Goal: Task Accomplishment & Management: Manage account settings

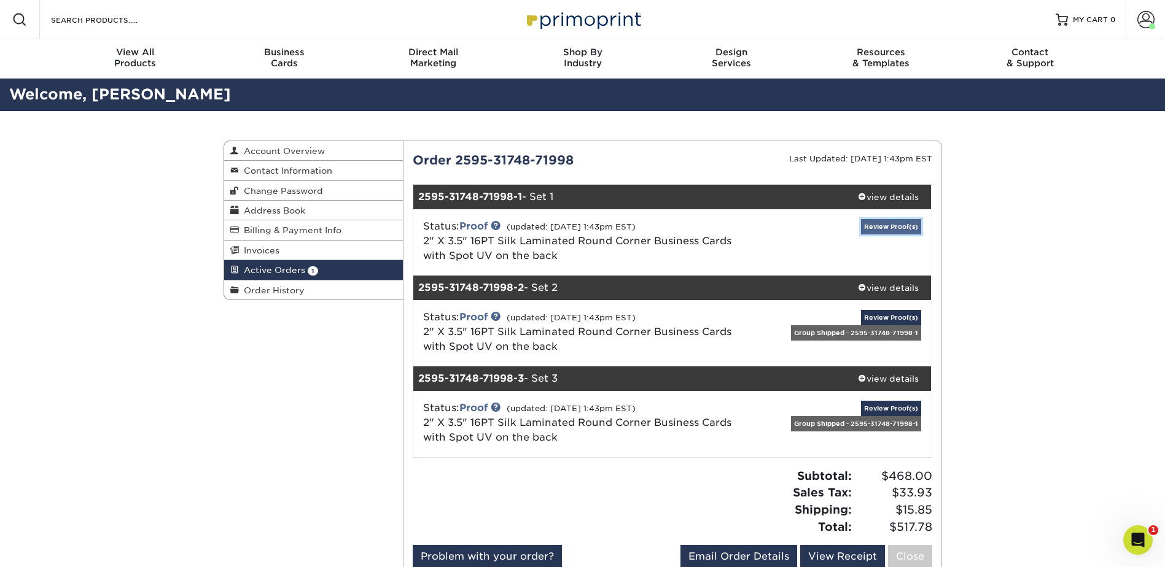
click at [881, 225] on link "Review Proof(s)" at bounding box center [891, 226] width 60 height 15
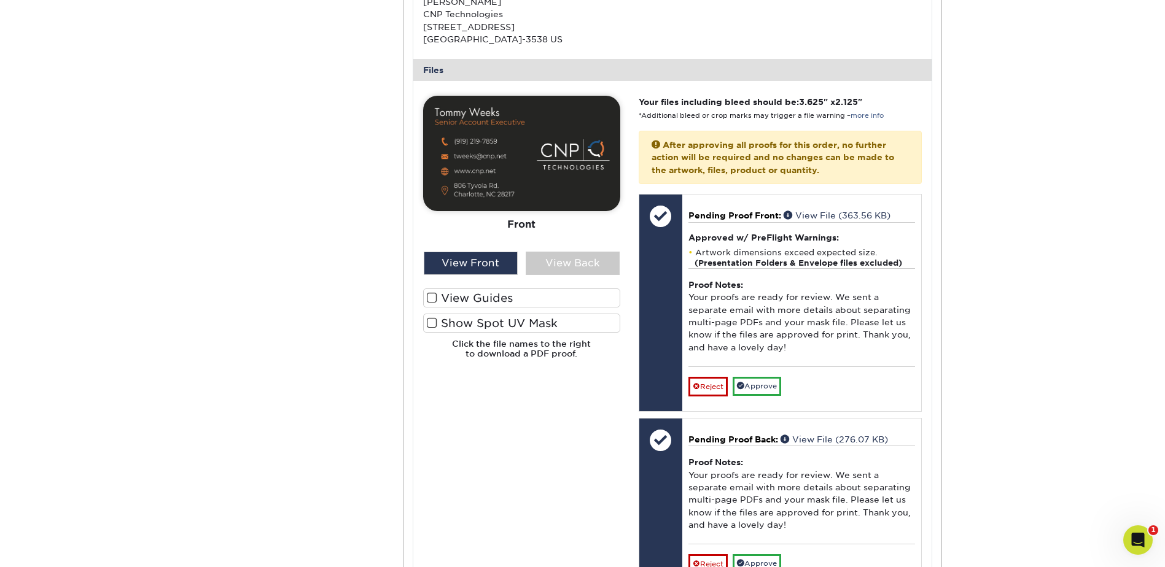
scroll to position [307, 0]
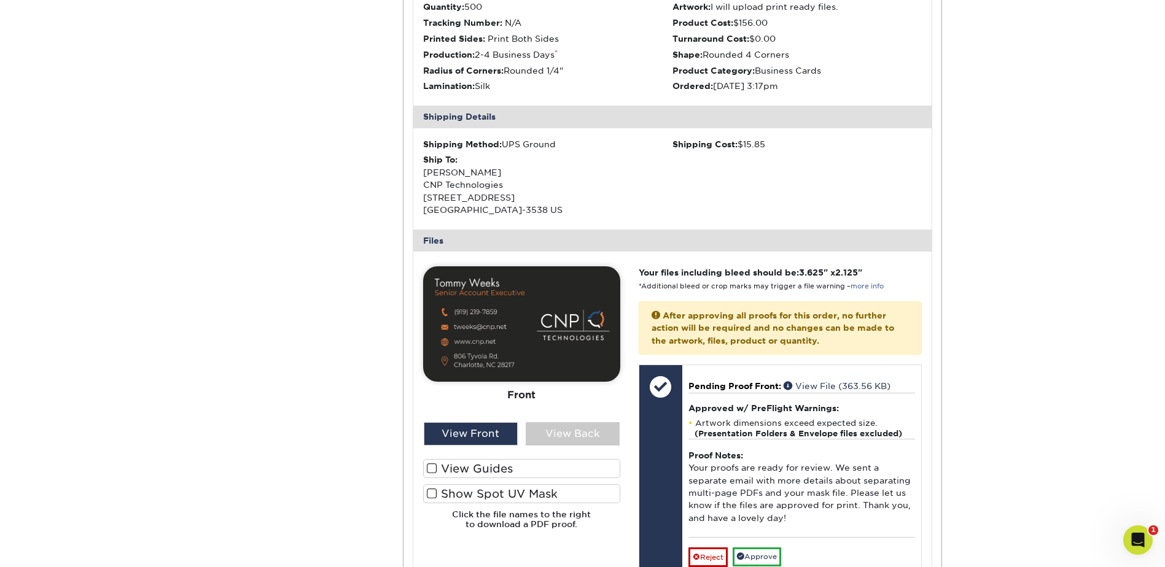
click at [569, 362] on img at bounding box center [521, 324] width 197 height 115
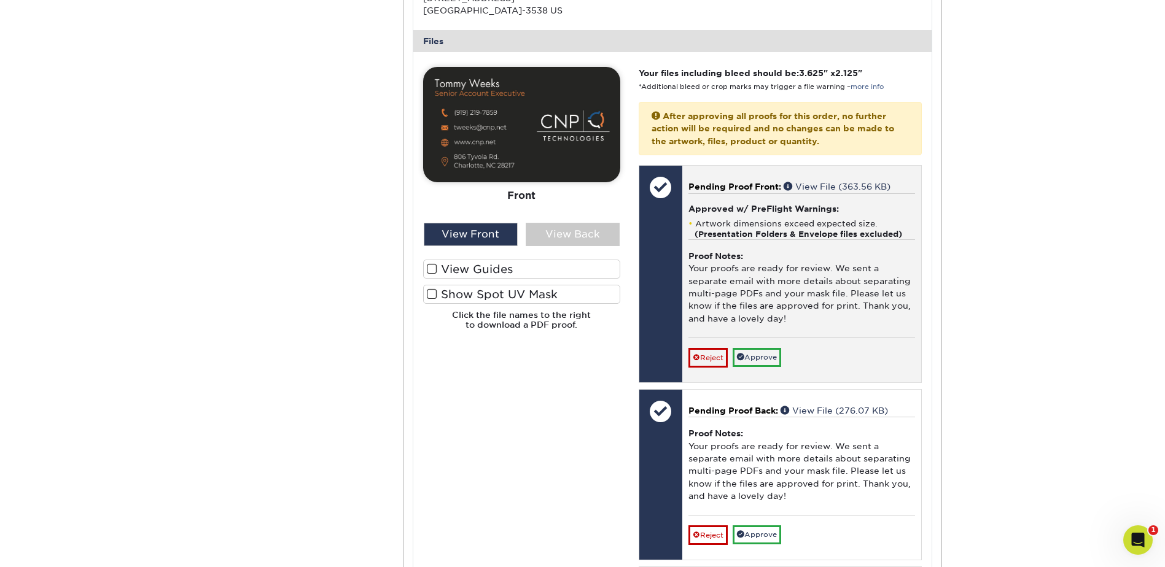
scroll to position [553, 0]
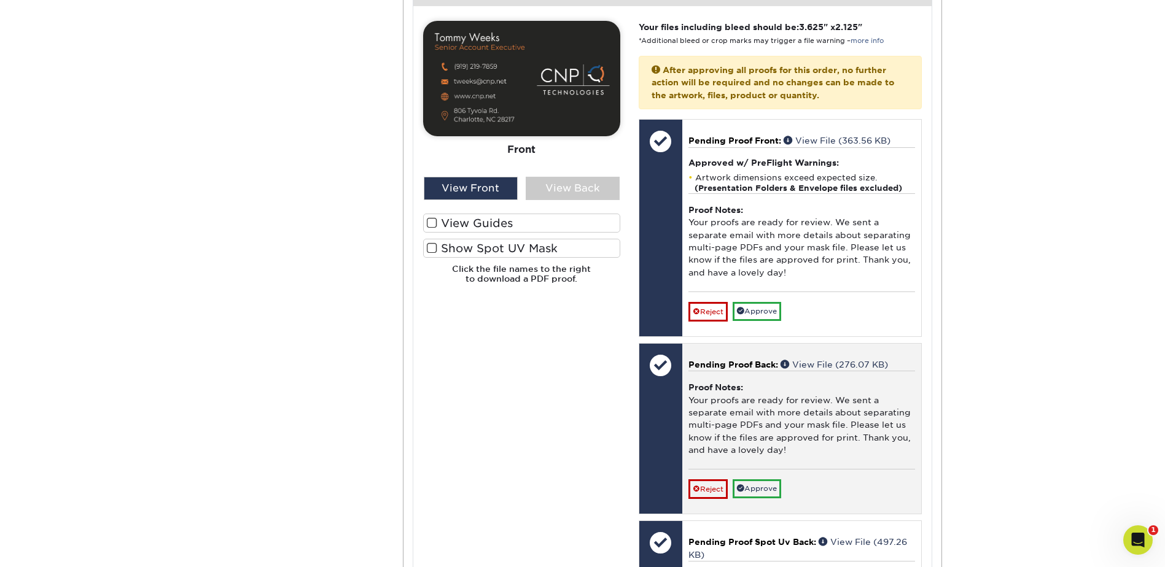
click at [845, 397] on div "Proof Notes: Your proofs are ready for review. We sent a separate email with mo…" at bounding box center [801, 420] width 227 height 98
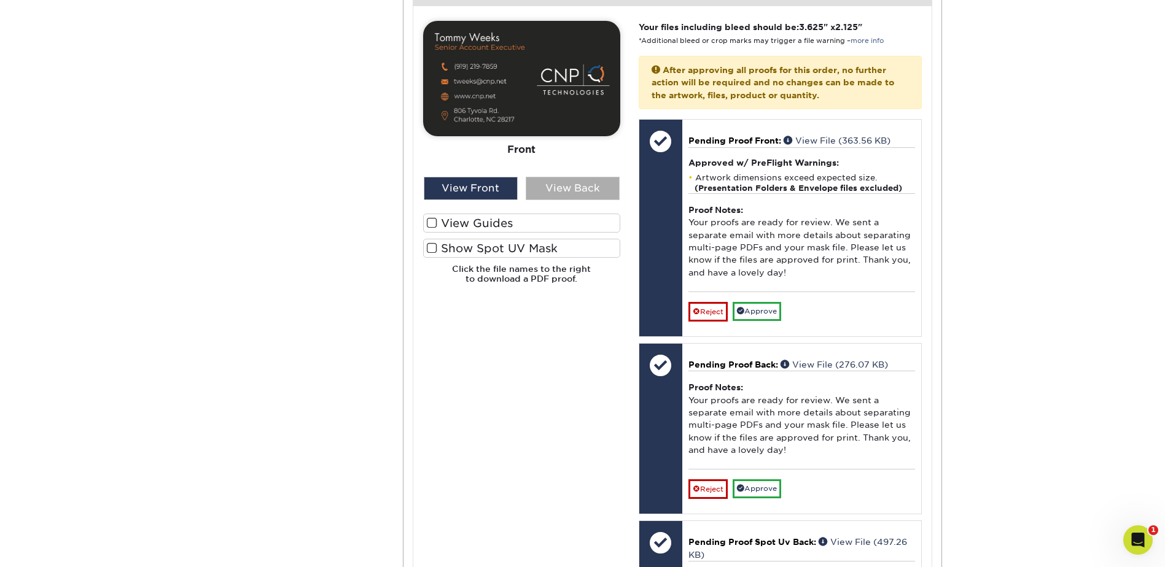
click at [561, 181] on div "View Back" at bounding box center [573, 188] width 94 height 23
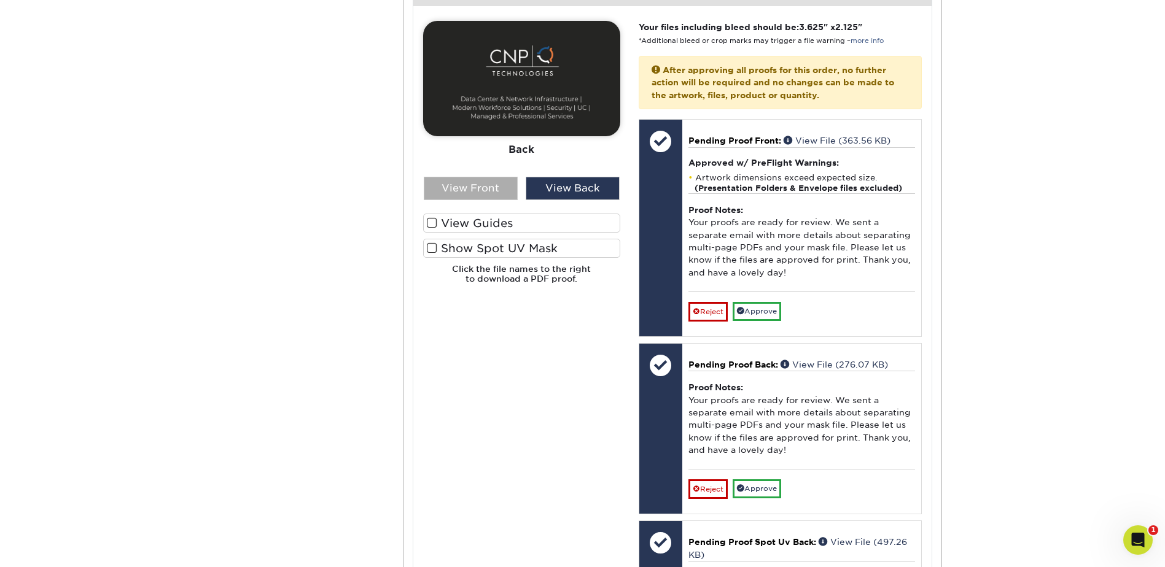
click at [468, 189] on div "View Front" at bounding box center [471, 188] width 94 height 23
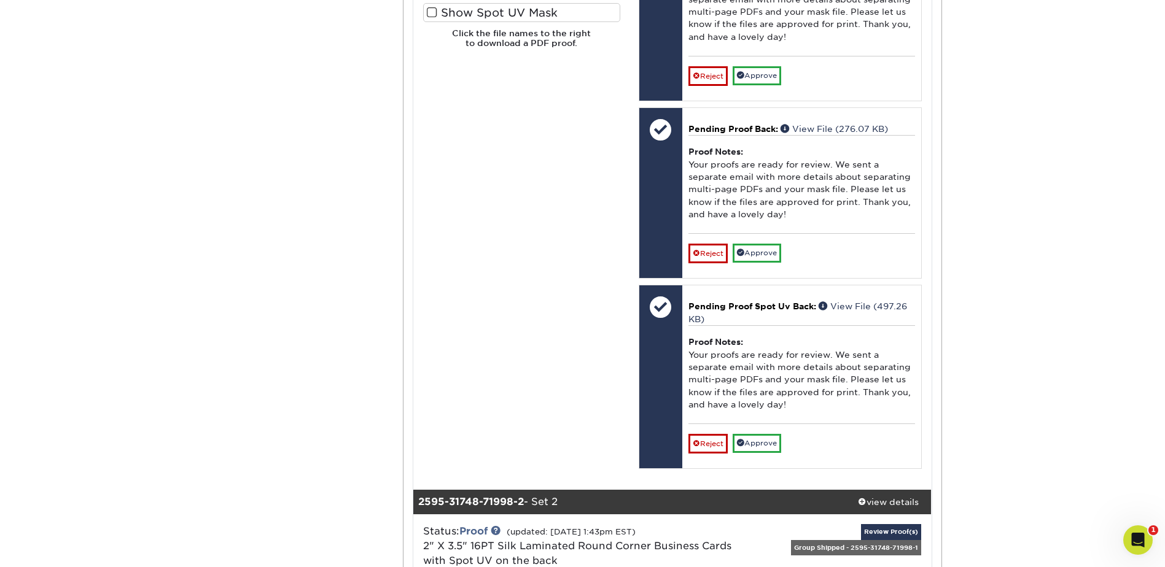
scroll to position [860, 0]
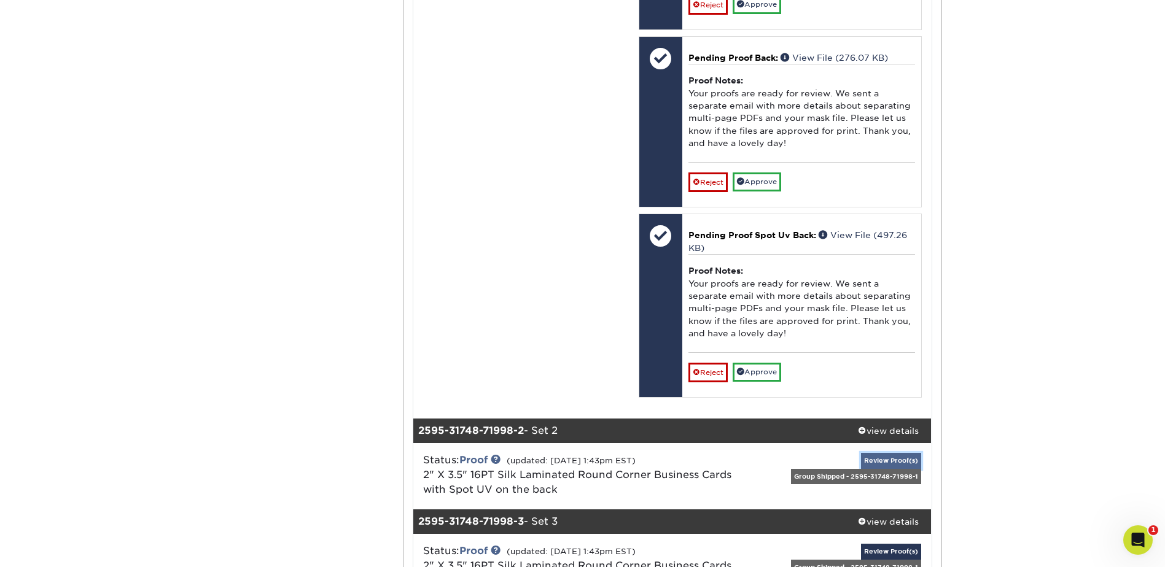
click at [880, 462] on link "Review Proof(s)" at bounding box center [891, 460] width 60 height 15
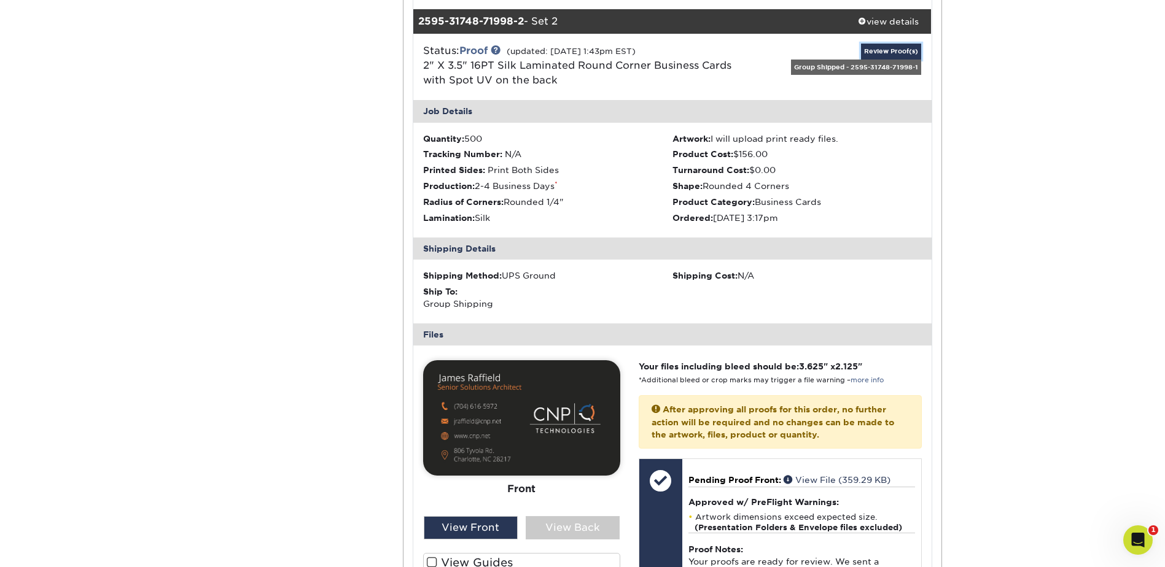
scroll to position [1351, 0]
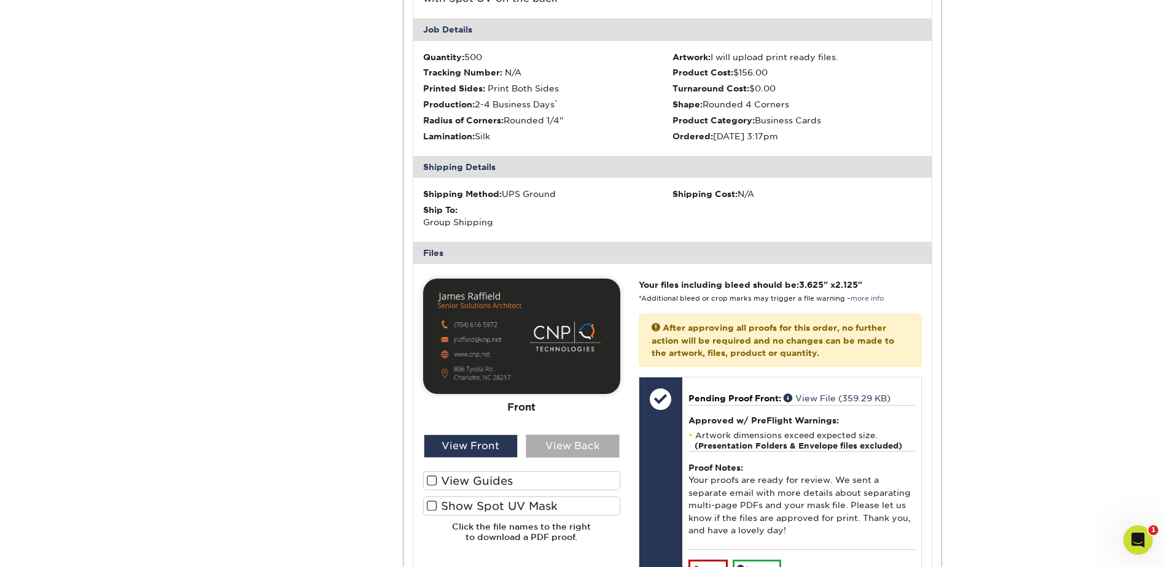
click at [560, 448] on div "View Back" at bounding box center [573, 446] width 94 height 23
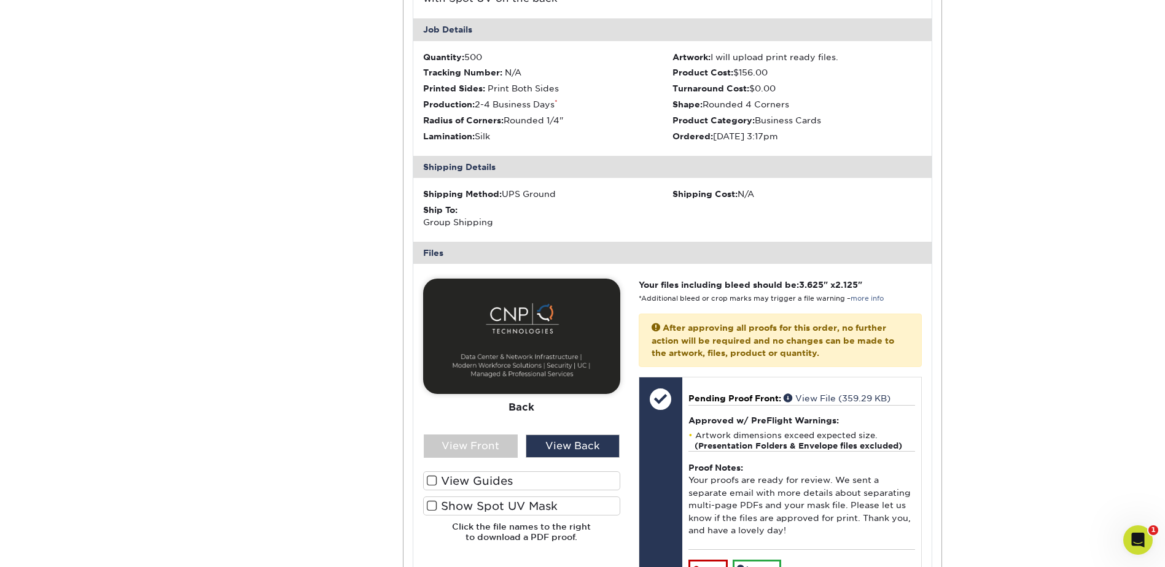
click at [435, 507] on span at bounding box center [432, 507] width 10 height 12
click at [0, 0] on input "Show Spot UV Mask" at bounding box center [0, 0] width 0 height 0
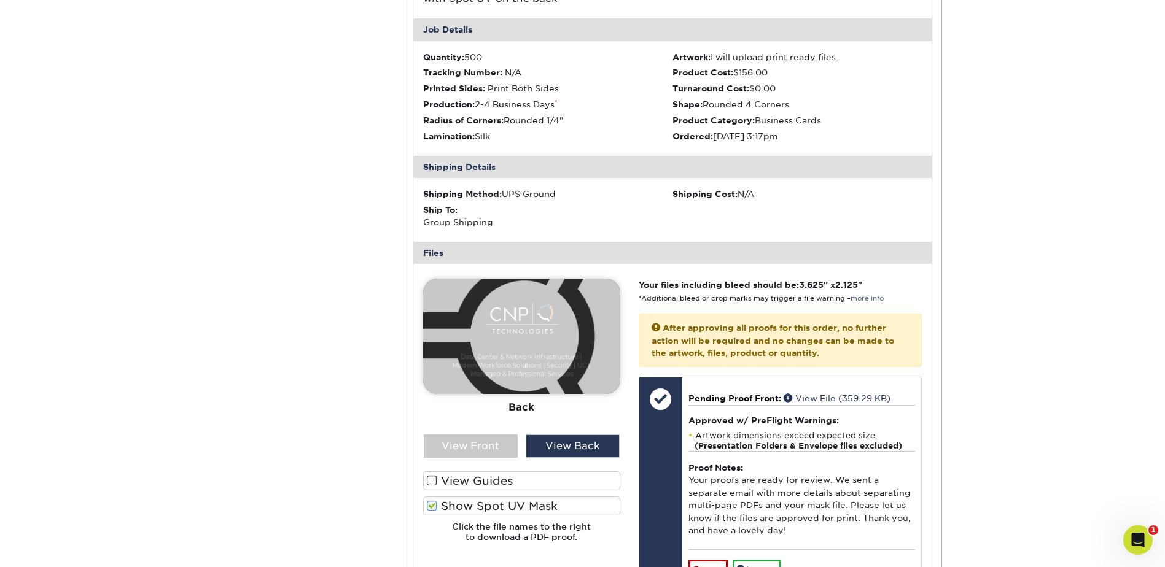
click at [435, 507] on span at bounding box center [432, 507] width 10 height 12
click at [0, 0] on input "Show Spot UV Mask" at bounding box center [0, 0] width 0 height 0
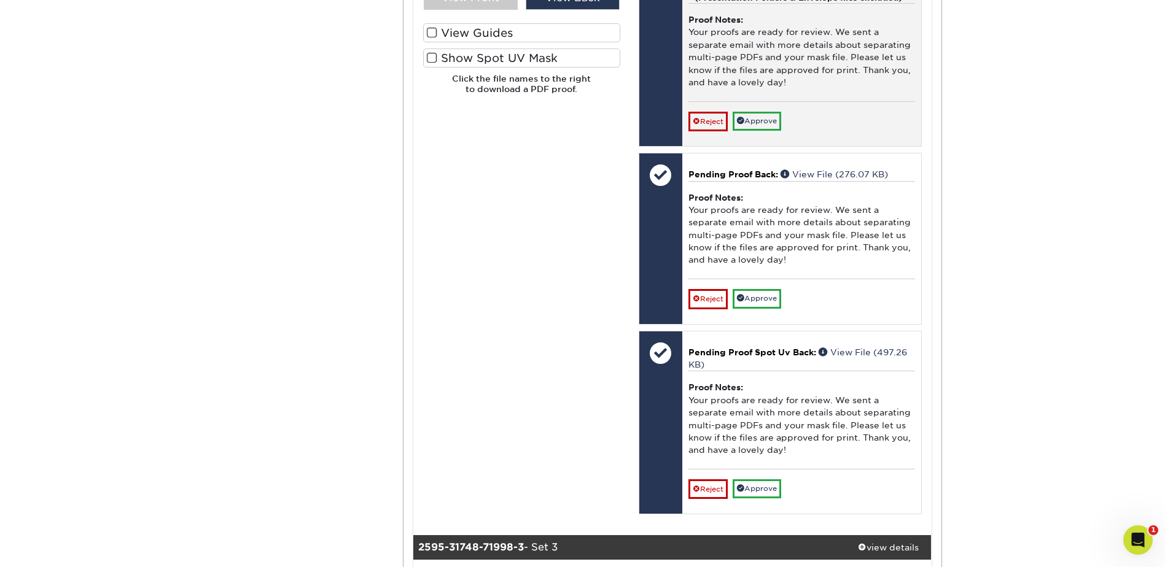
scroll to position [2027, 0]
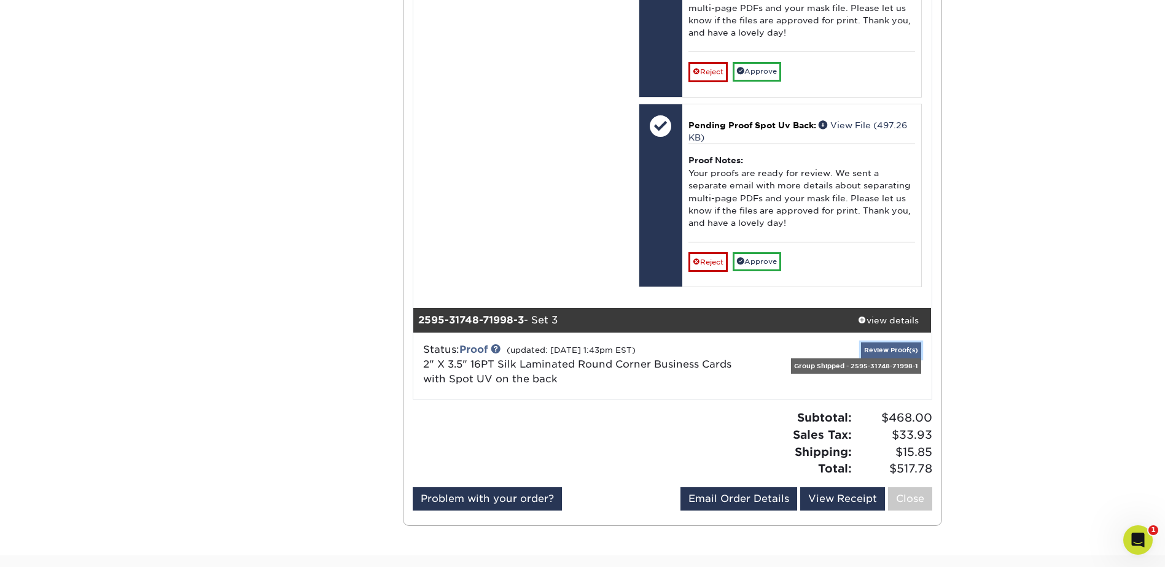
click at [881, 353] on link "Review Proof(s)" at bounding box center [891, 350] width 60 height 15
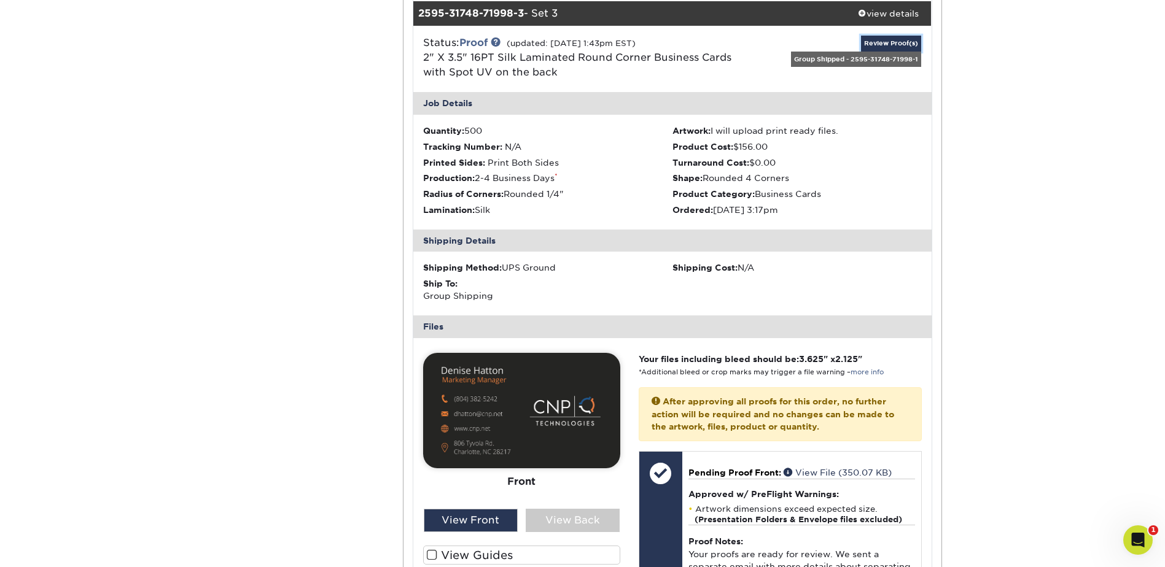
scroll to position [2518, 0]
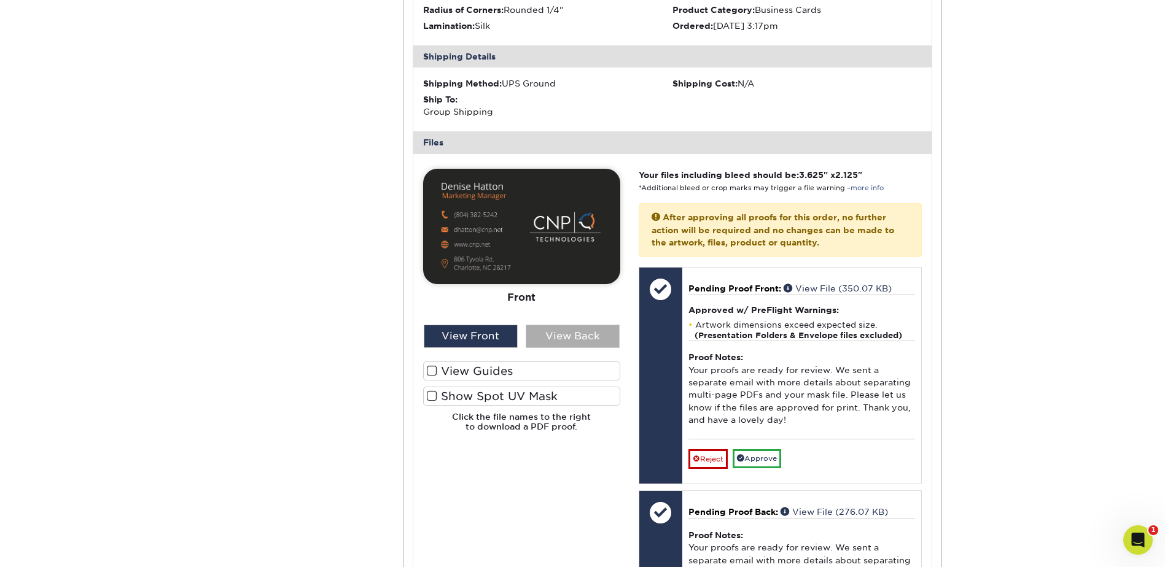
click at [558, 327] on div "View Back" at bounding box center [573, 336] width 94 height 23
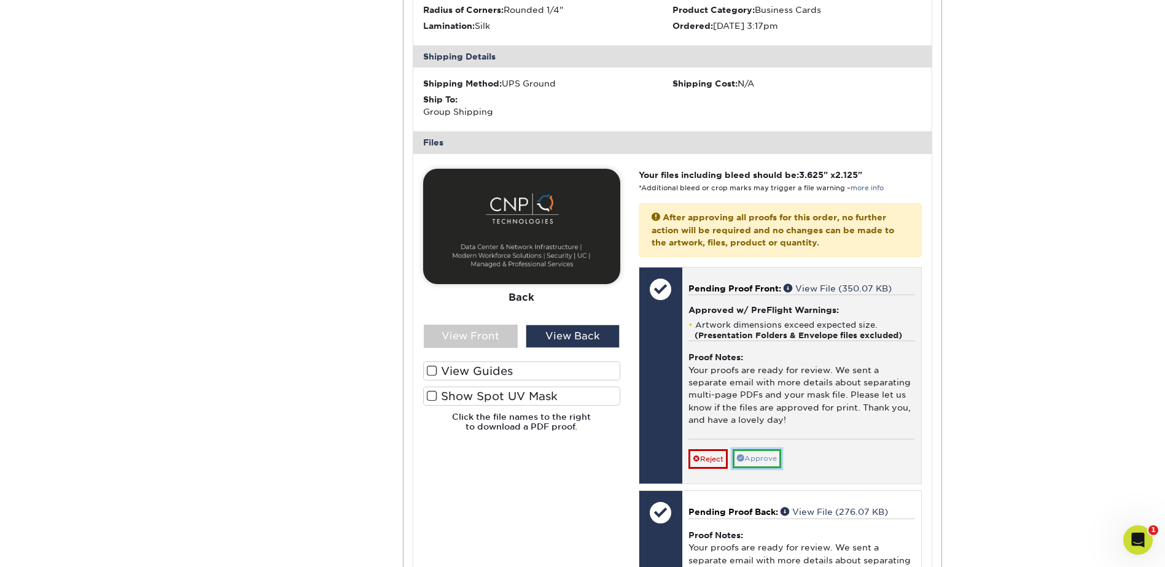
click at [766, 458] on link "Approve" at bounding box center [757, 459] width 49 height 19
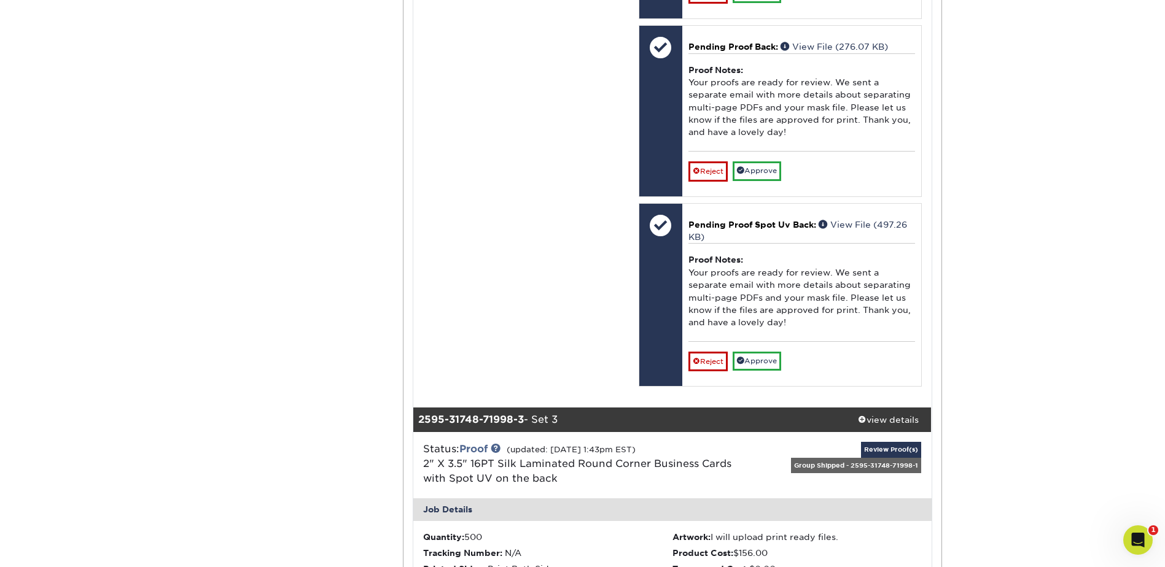
scroll to position [1842, 0]
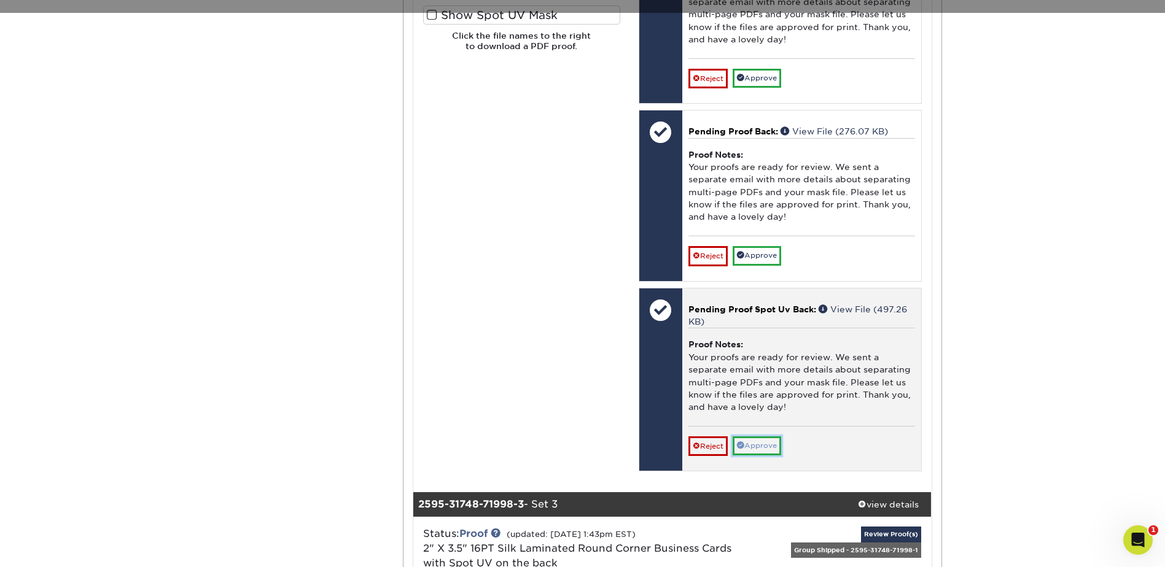
click at [764, 444] on link "Approve" at bounding box center [757, 446] width 49 height 19
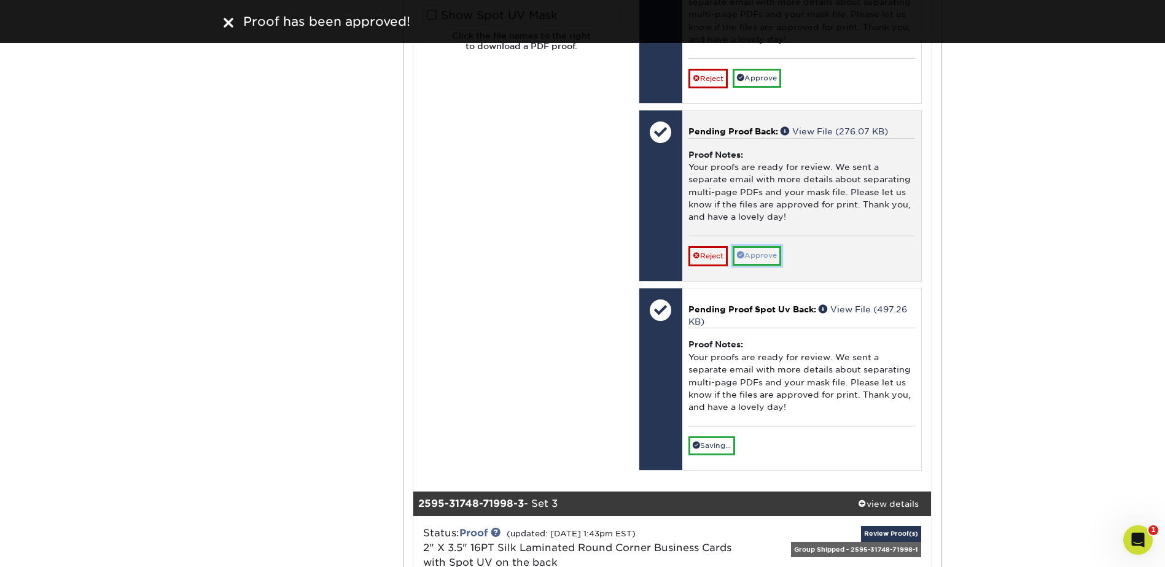
click at [763, 256] on link "Approve" at bounding box center [757, 255] width 49 height 19
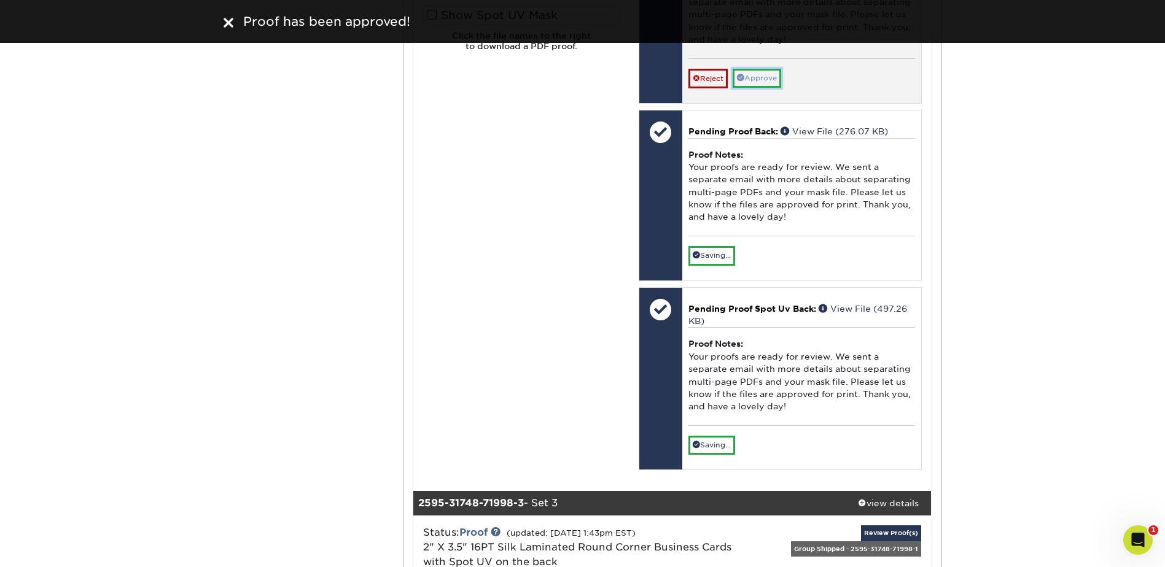
click at [753, 79] on link "Approve" at bounding box center [757, 78] width 49 height 19
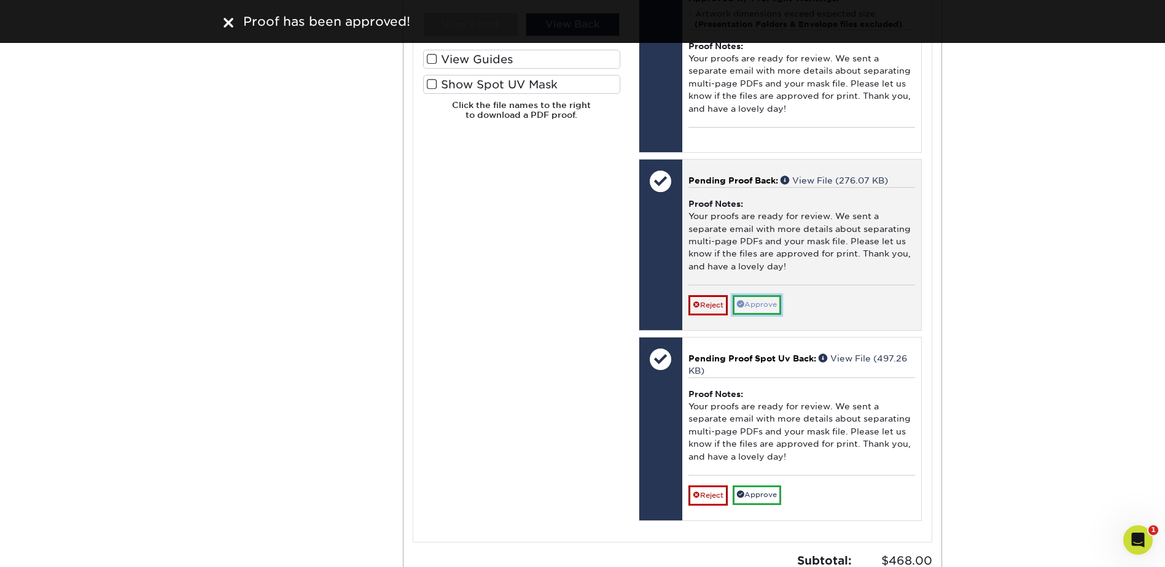
click at [749, 306] on link "Approve" at bounding box center [757, 304] width 49 height 19
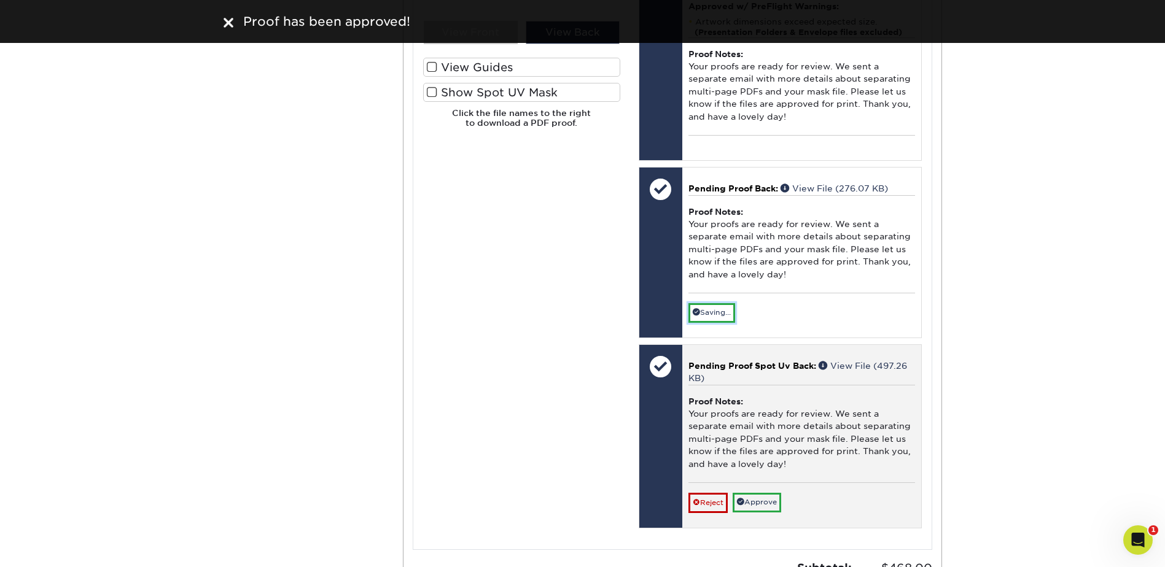
scroll to position [2770, 0]
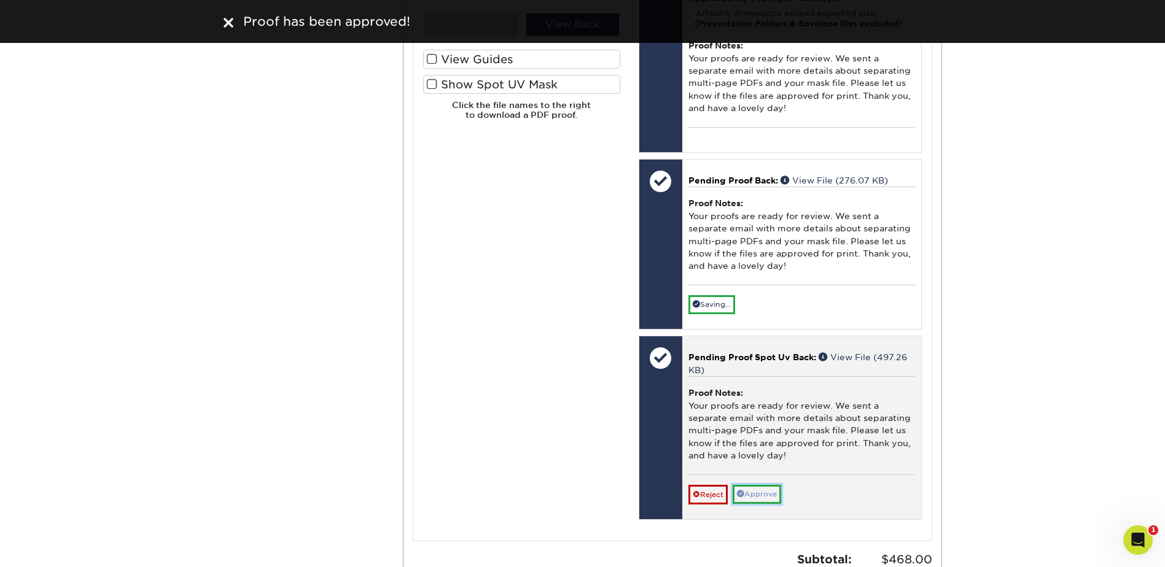
click at [759, 499] on link "Approve" at bounding box center [757, 494] width 49 height 19
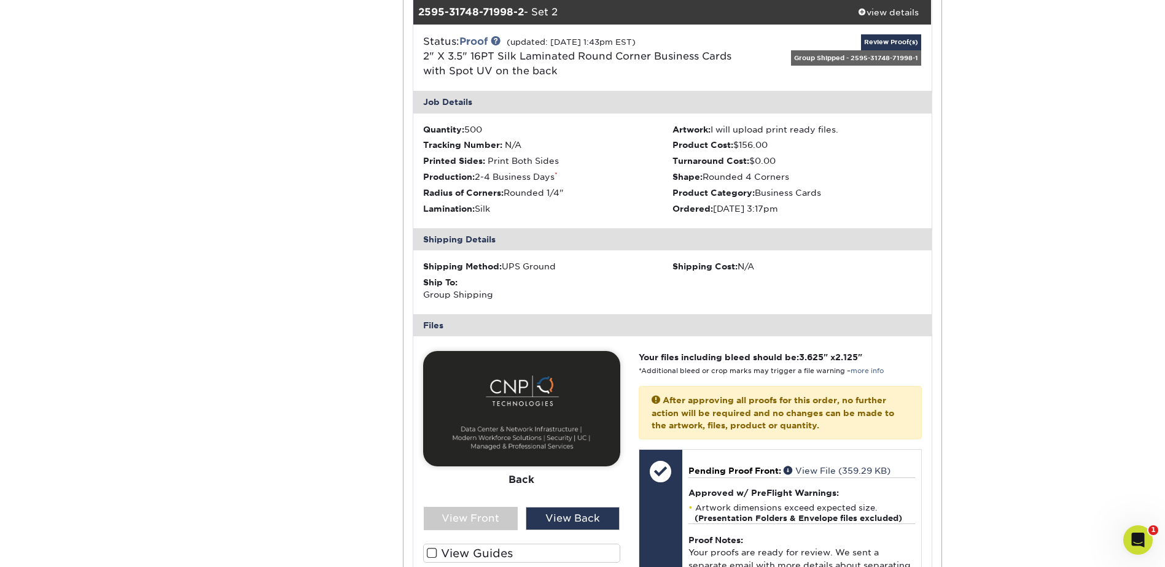
scroll to position [1112, 0]
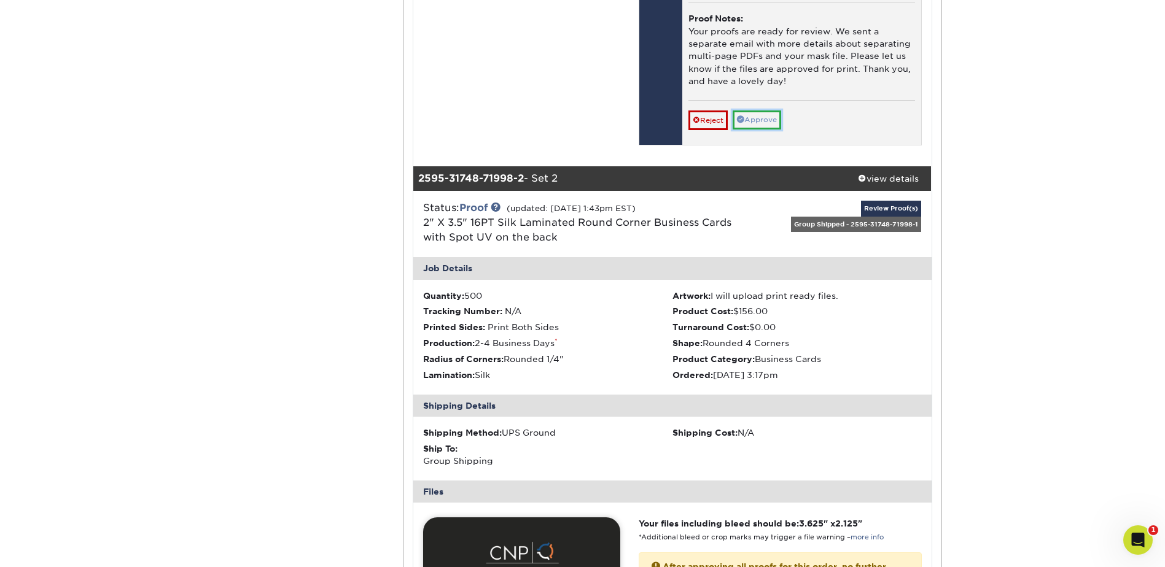
click at [755, 122] on link "Approve" at bounding box center [757, 120] width 49 height 19
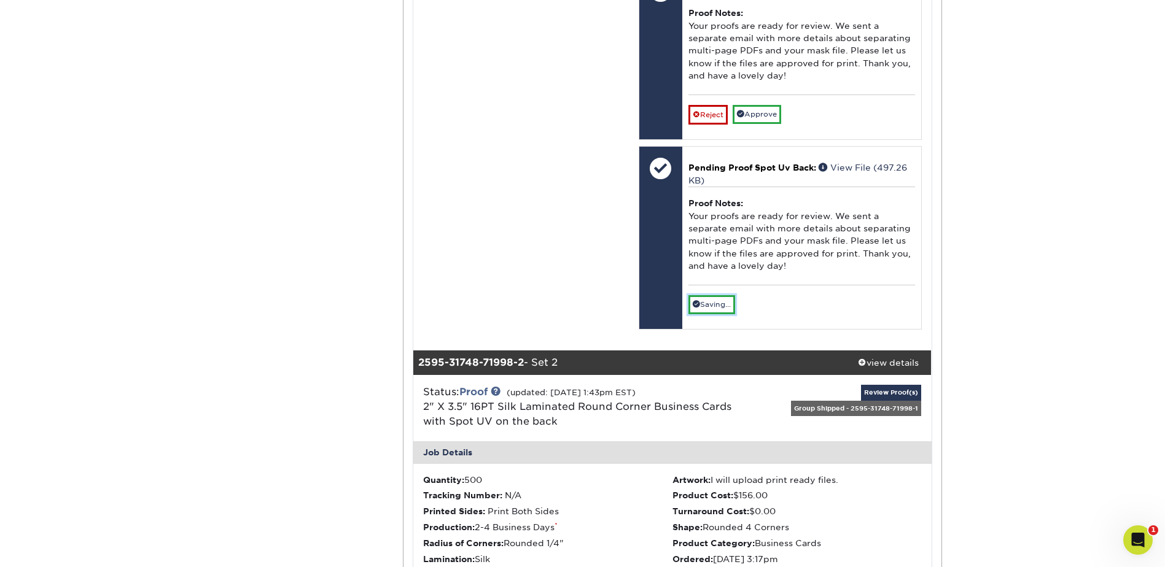
scroll to position [744, 0]
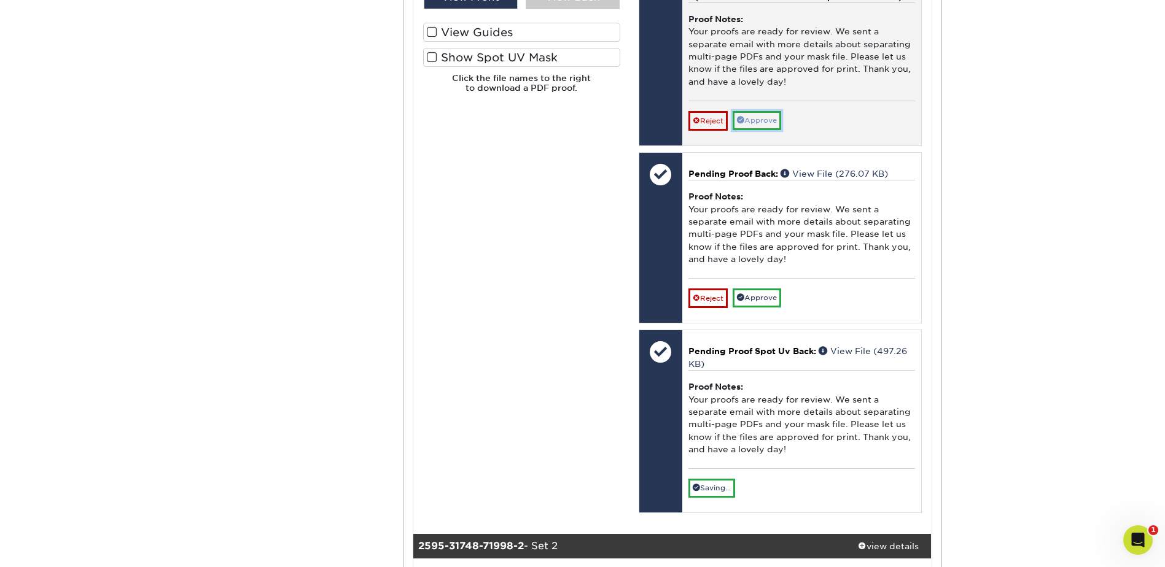
click at [766, 122] on link "Approve" at bounding box center [757, 120] width 49 height 19
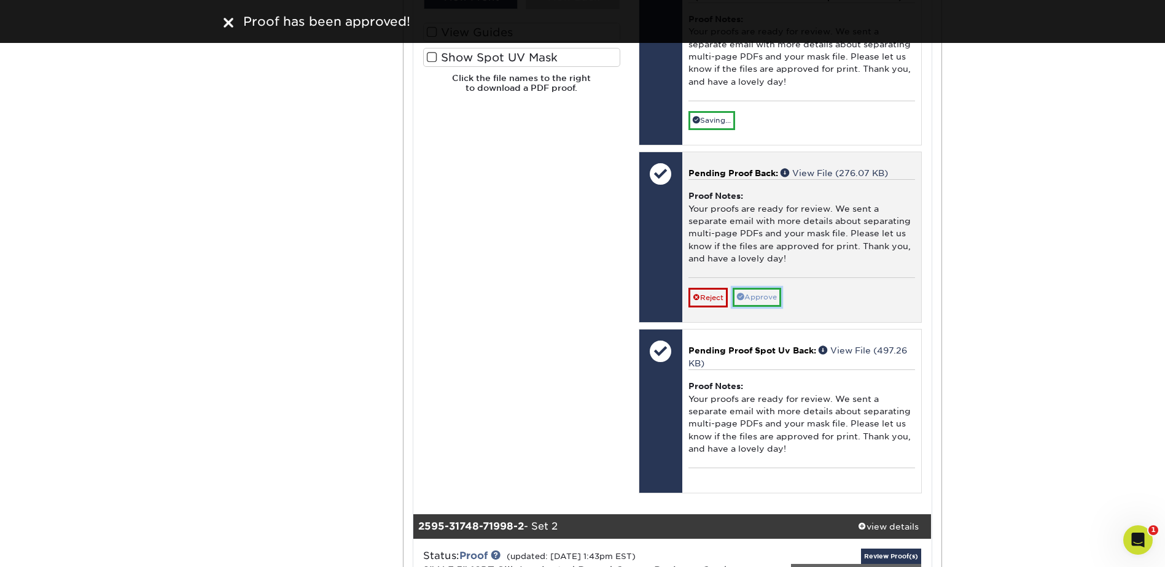
click at [764, 297] on link "Approve" at bounding box center [757, 297] width 49 height 19
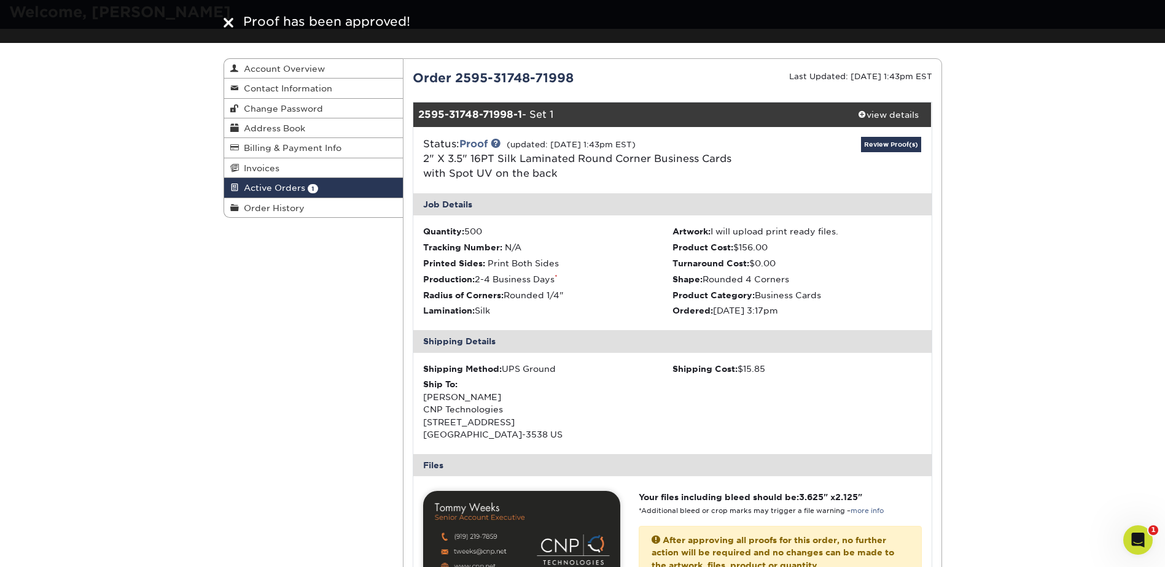
scroll to position [7, 0]
